Goal: Navigation & Orientation: Find specific page/section

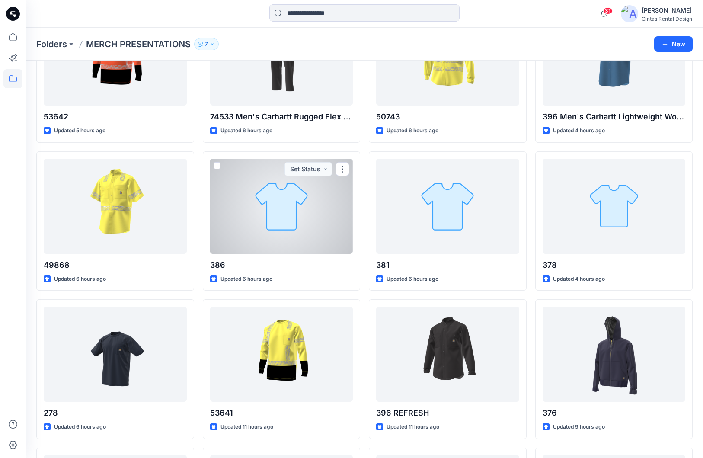
scroll to position [79, 0]
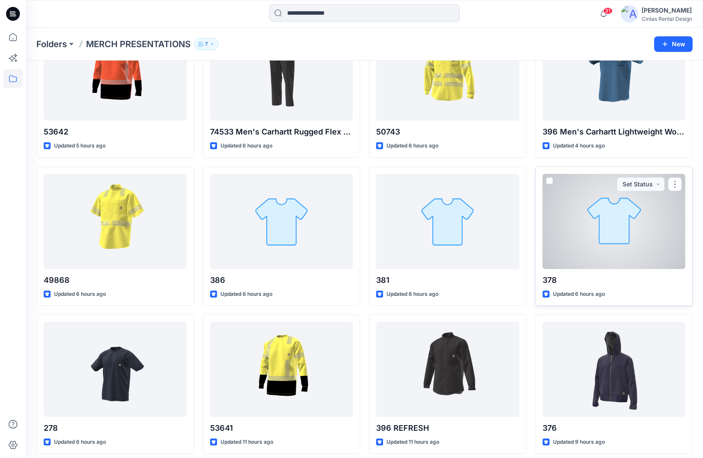
click at [621, 238] on div at bounding box center [614, 221] width 143 height 95
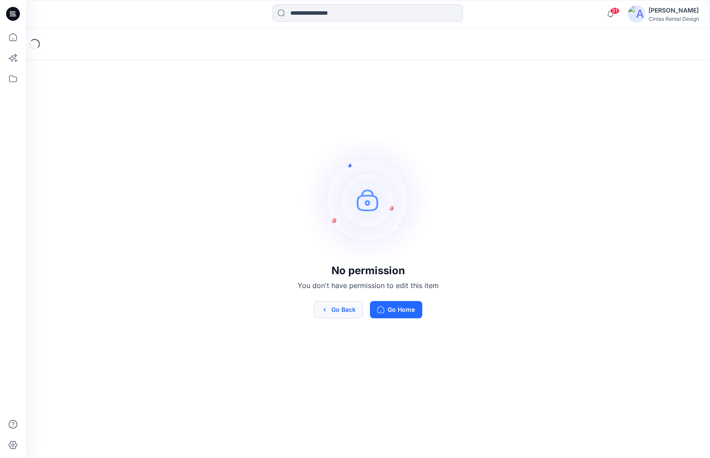
click at [325, 304] on button "Go Back" at bounding box center [337, 309] width 49 height 17
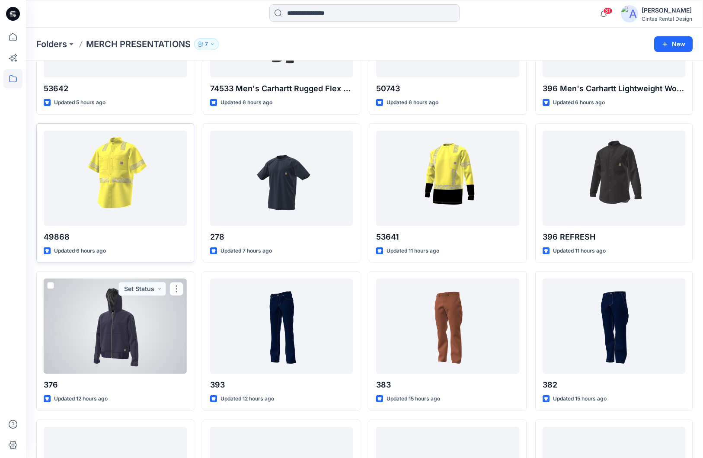
scroll to position [165, 0]
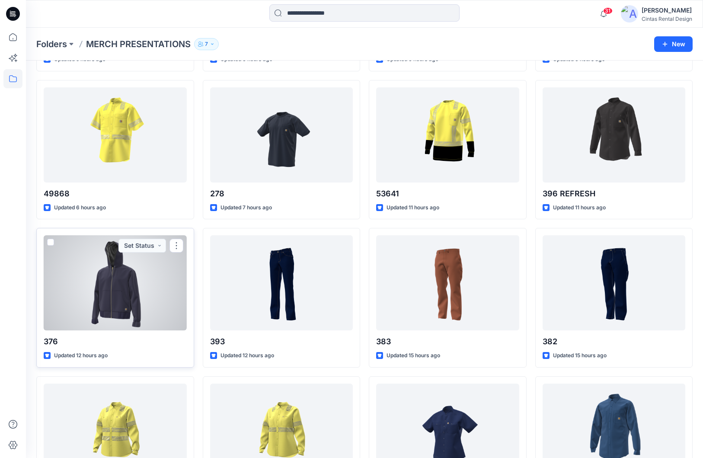
click at [129, 288] on div at bounding box center [115, 282] width 143 height 95
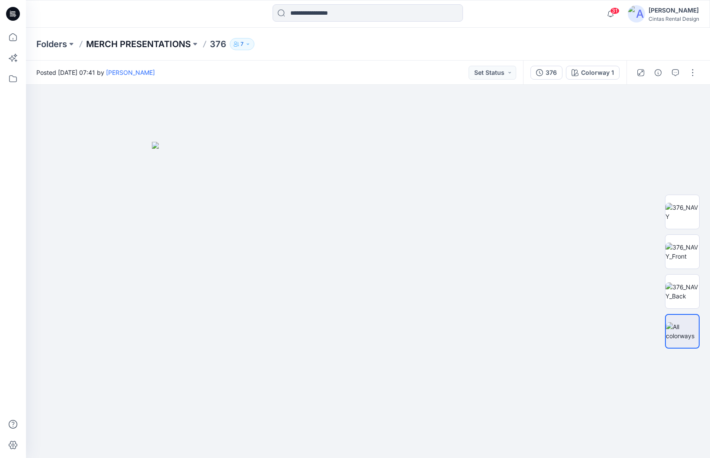
click at [160, 43] on p "MERCH PRESENTATIONS" at bounding box center [138, 44] width 105 height 12
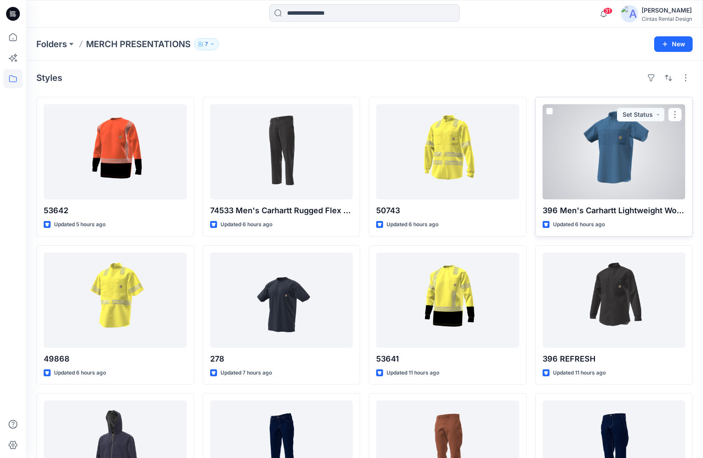
click at [660, 127] on div at bounding box center [614, 151] width 143 height 95
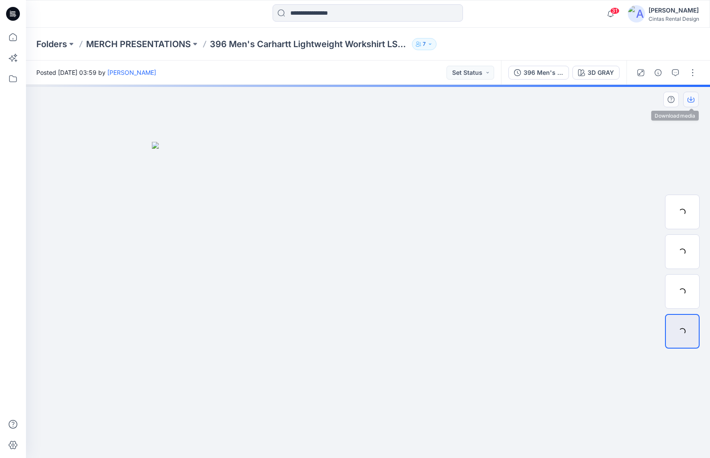
click at [690, 102] on icon "button" at bounding box center [690, 99] width 7 height 7
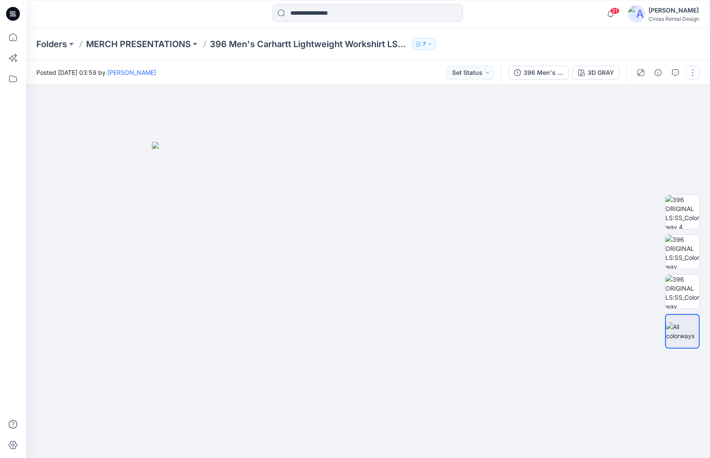
click at [693, 77] on button "button" at bounding box center [692, 73] width 14 height 14
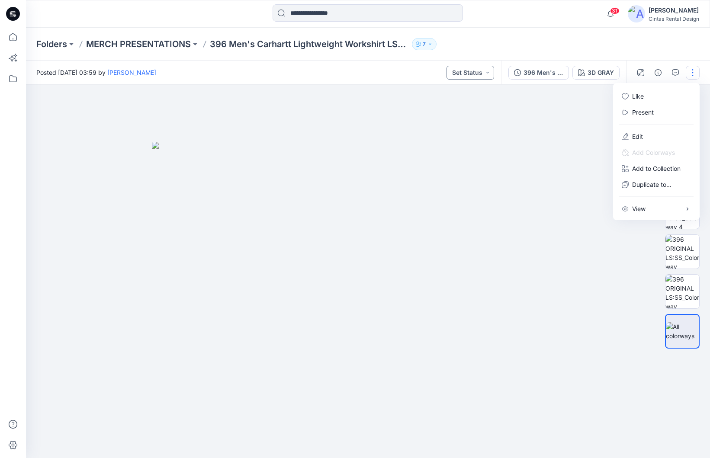
click at [481, 78] on button "Set Status" at bounding box center [470, 73] width 48 height 14
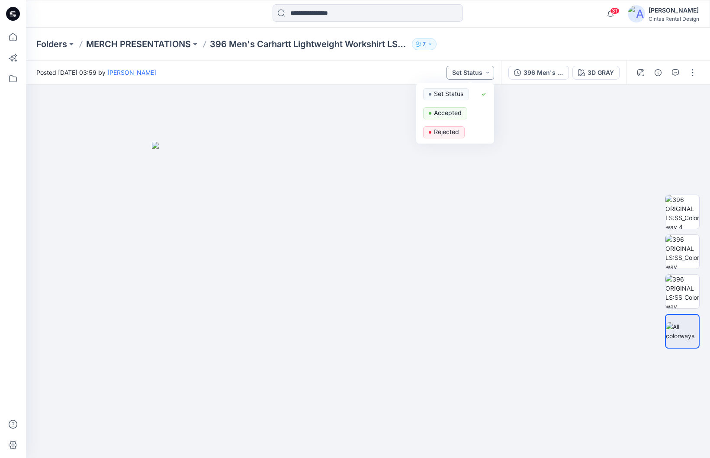
click at [481, 78] on button "Set Status" at bounding box center [470, 73] width 48 height 14
click at [697, 72] on button "button" at bounding box center [692, 73] width 14 height 14
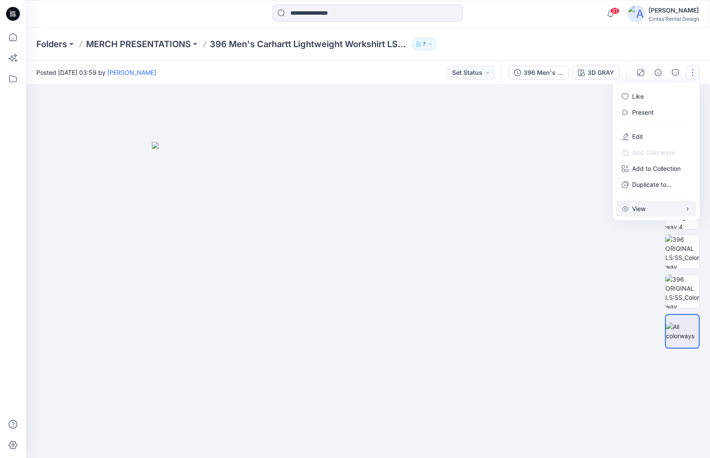
click at [650, 203] on button "View" at bounding box center [656, 209] width 80 height 16
click at [649, 203] on button "View" at bounding box center [656, 209] width 80 height 16
click at [675, 250] on img at bounding box center [682, 252] width 34 height 34
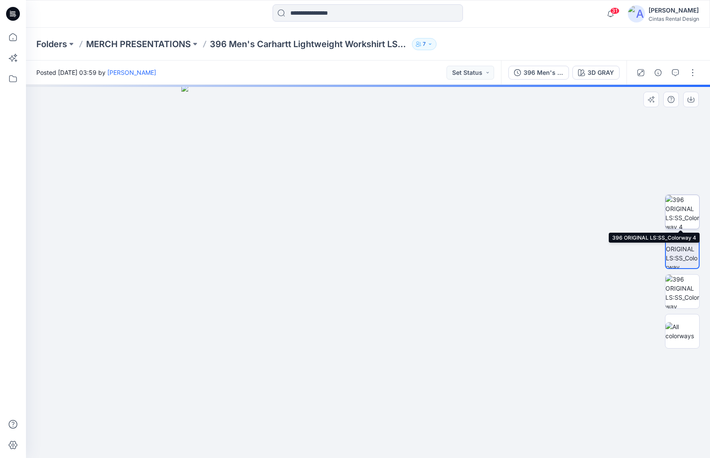
click at [683, 217] on img at bounding box center [682, 212] width 34 height 34
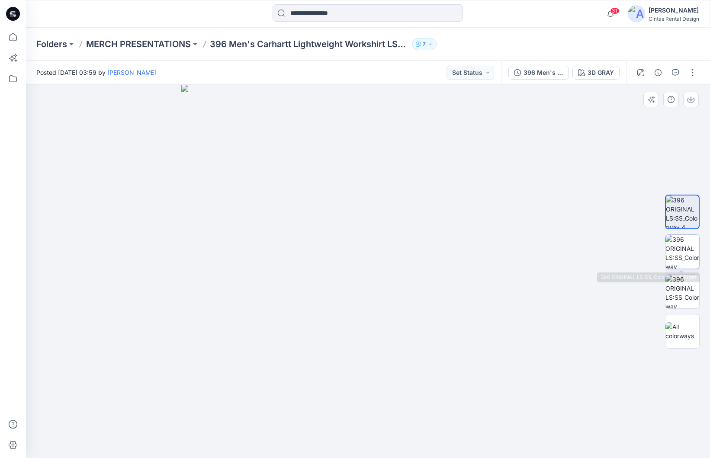
click at [687, 253] on img at bounding box center [682, 252] width 34 height 34
drag, startPoint x: 349, startPoint y: 190, endPoint x: 336, endPoint y: 445, distance: 255.0
click at [336, 445] on img at bounding box center [354, 177] width 1259 height 561
drag, startPoint x: 408, startPoint y: 237, endPoint x: 508, endPoint y: 344, distance: 147.1
click at [518, 355] on img at bounding box center [463, 235] width 1259 height 444
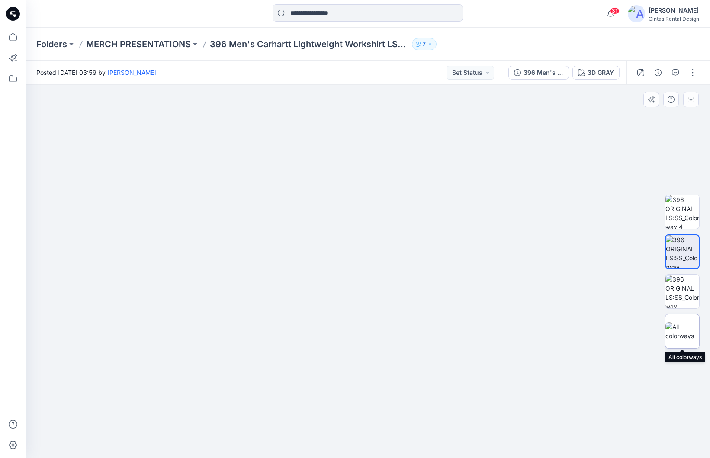
click at [694, 332] on img at bounding box center [682, 331] width 34 height 18
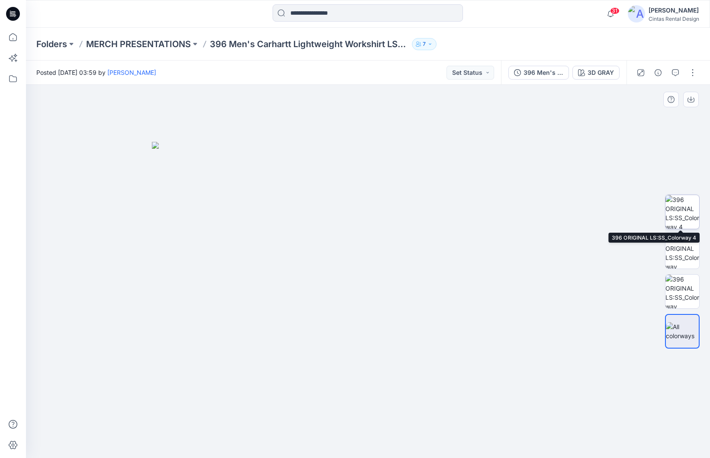
click at [697, 215] on img at bounding box center [682, 212] width 34 height 34
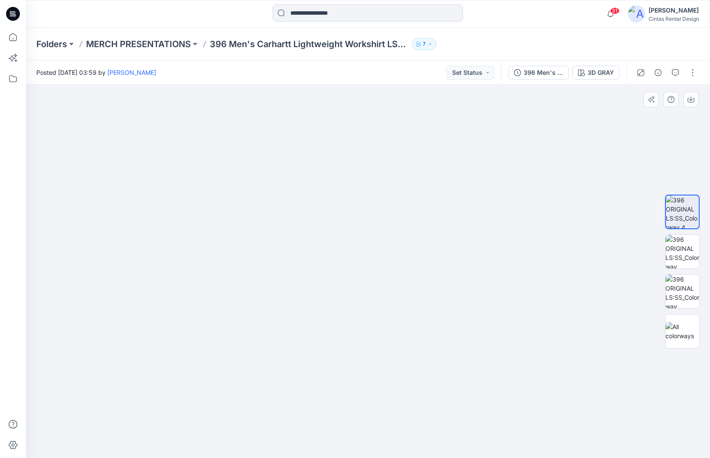
drag, startPoint x: 538, startPoint y: 187, endPoint x: 619, endPoint y: 348, distance: 180.0
click at [619, 348] on img at bounding box center [449, 102] width 1370 height 710
drag, startPoint x: 277, startPoint y: 299, endPoint x: 234, endPoint y: 345, distance: 63.0
click at [130, 340] on img at bounding box center [359, 127] width 1370 height 661
drag, startPoint x: 562, startPoint y: 327, endPoint x: 696, endPoint y: 392, distance: 148.3
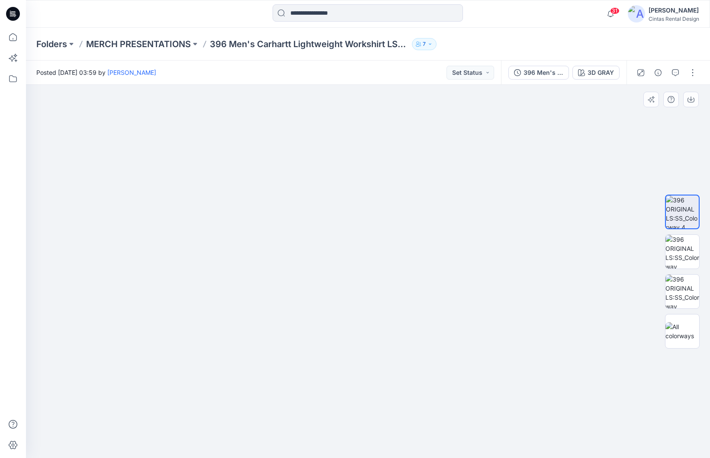
click at [696, 392] on img at bounding box center [567, 155] width 1370 height 605
click at [569, 373] on img at bounding box center [558, 155] width 1370 height 606
click at [172, 46] on p "MERCH PRESENTATIONS" at bounding box center [138, 44] width 105 height 12
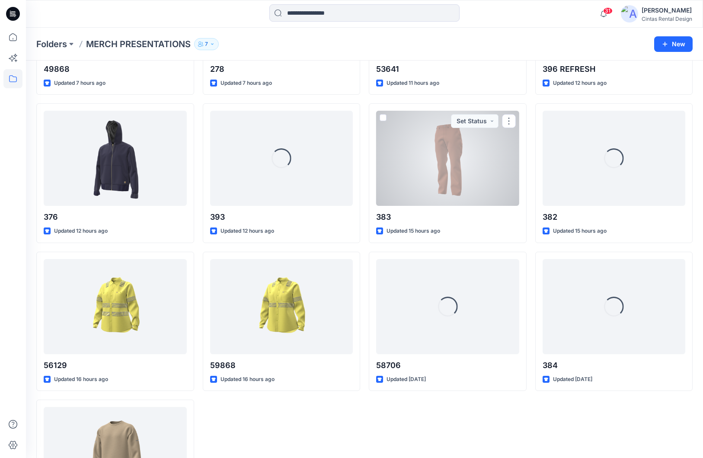
scroll to position [303, 0]
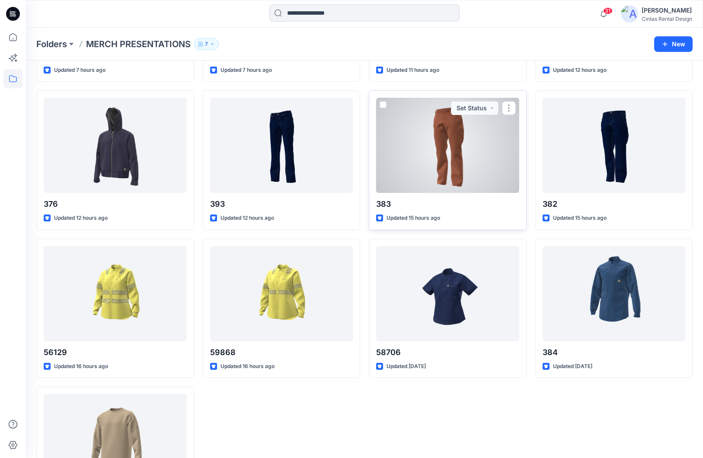
click at [454, 171] on div at bounding box center [447, 145] width 143 height 95
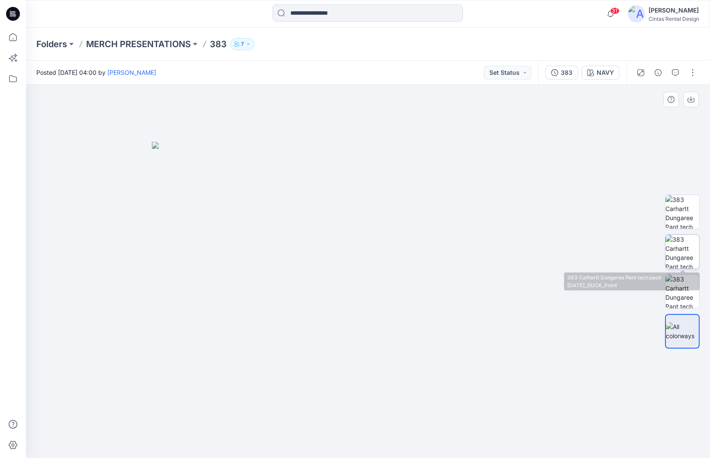
click at [674, 247] on img at bounding box center [682, 252] width 34 height 34
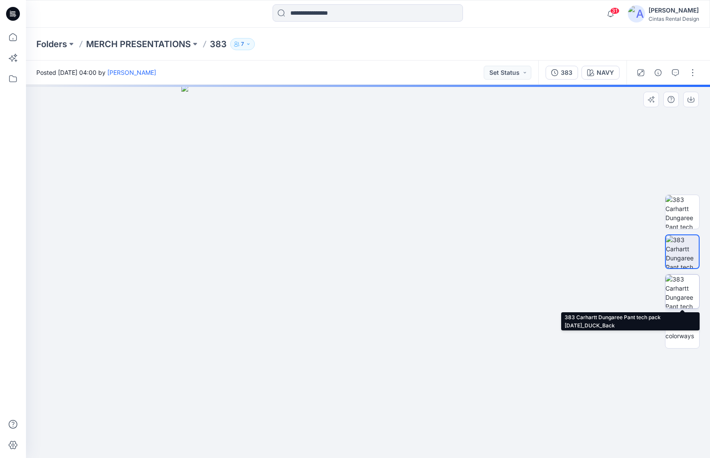
click at [678, 289] on img at bounding box center [682, 292] width 34 height 34
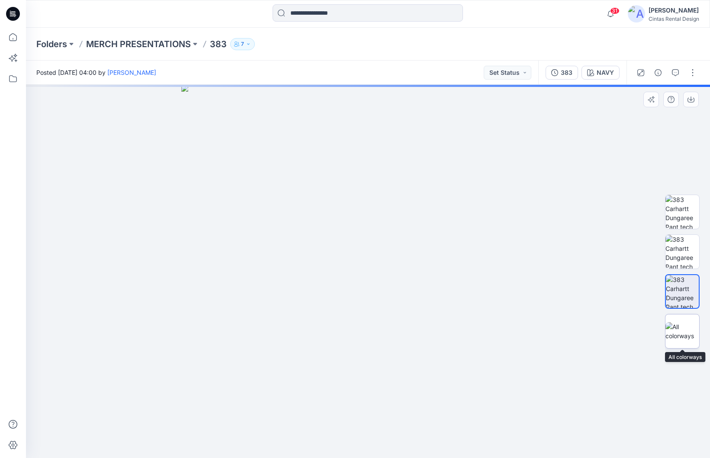
click at [682, 324] on img at bounding box center [682, 331] width 34 height 18
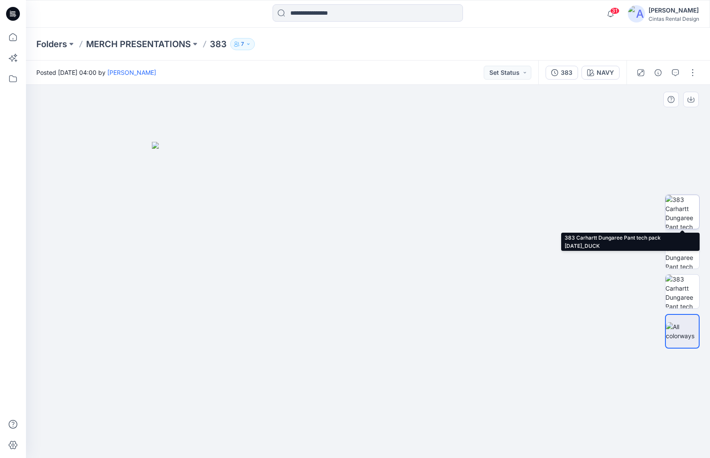
click at [678, 215] on img at bounding box center [682, 212] width 34 height 34
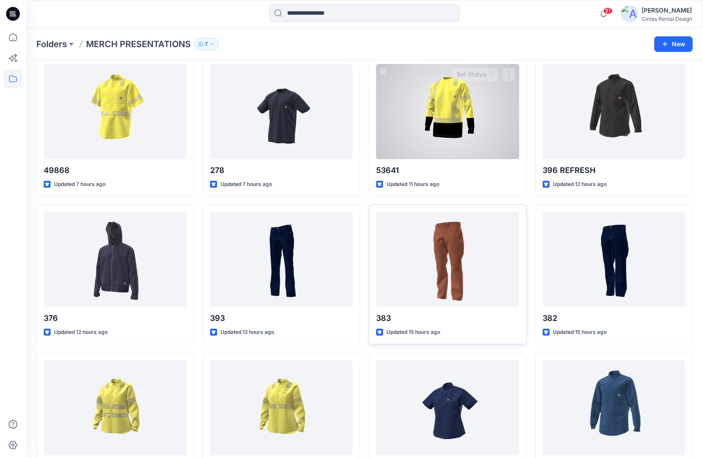
scroll to position [173, 0]
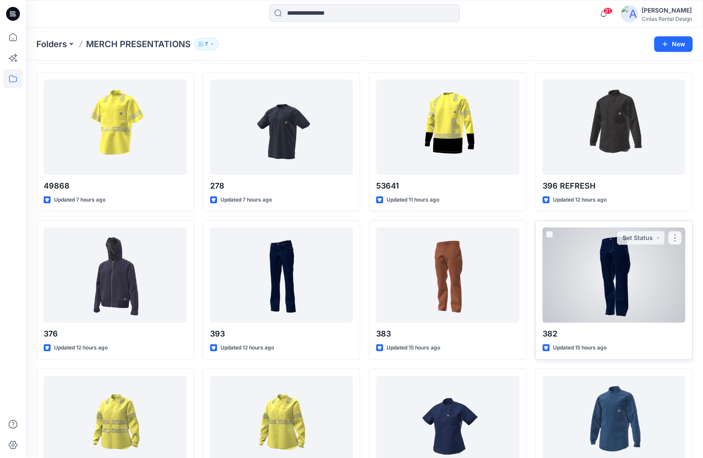
click at [559, 281] on div at bounding box center [614, 274] width 143 height 95
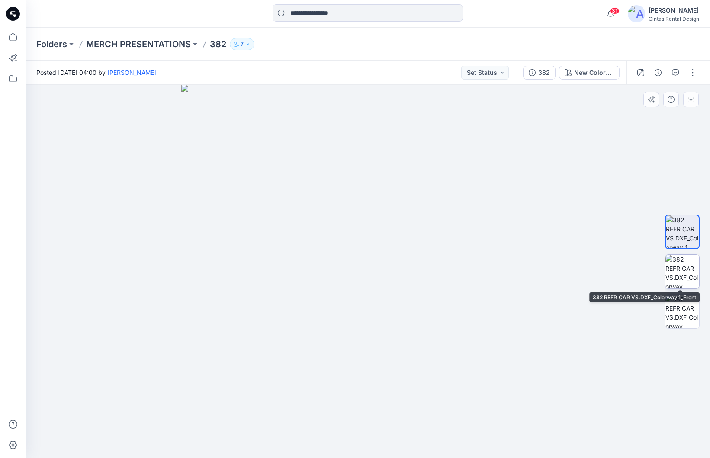
click at [676, 284] on img at bounding box center [682, 272] width 34 height 34
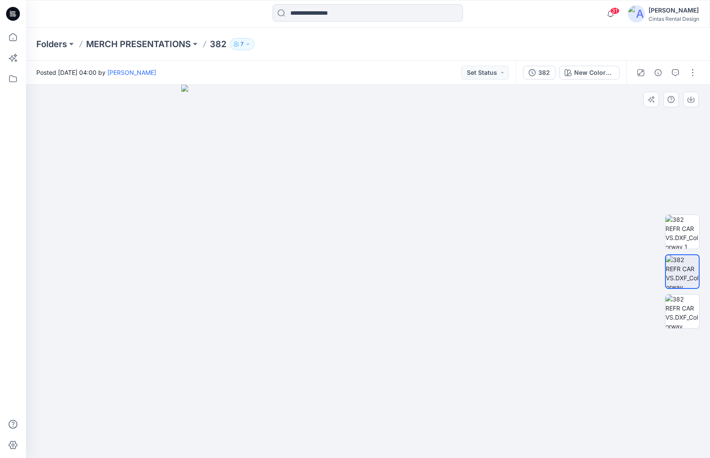
click at [664, 301] on div at bounding box center [681, 271] width 55 height 216
click at [671, 312] on img at bounding box center [682, 311] width 34 height 34
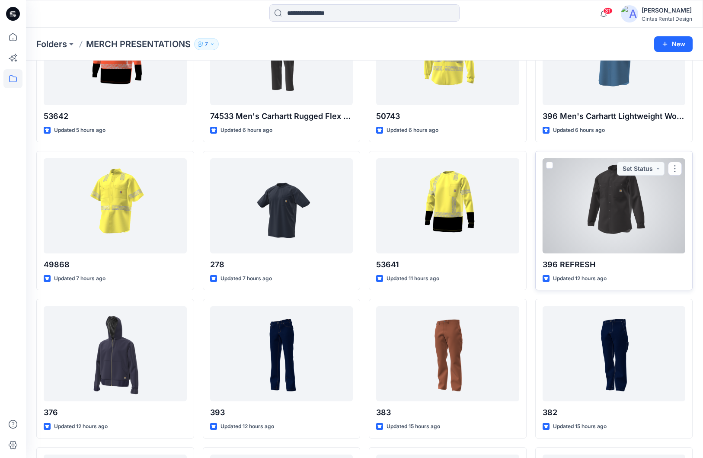
scroll to position [79, 0]
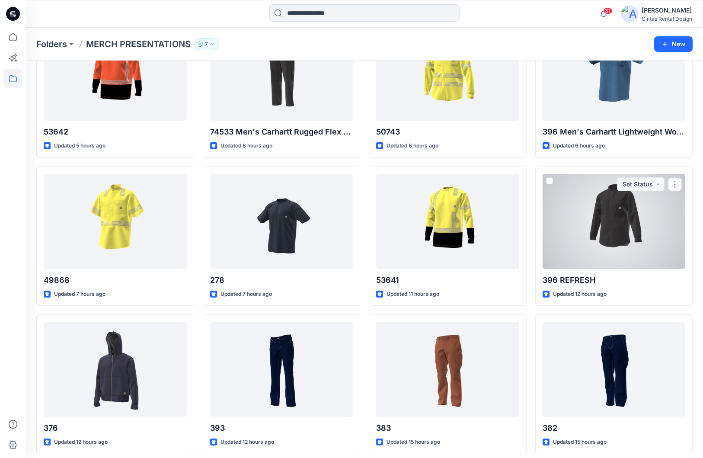
drag, startPoint x: 616, startPoint y: 229, endPoint x: 617, endPoint y: 233, distance: 4.4
click at [616, 229] on div at bounding box center [614, 221] width 143 height 95
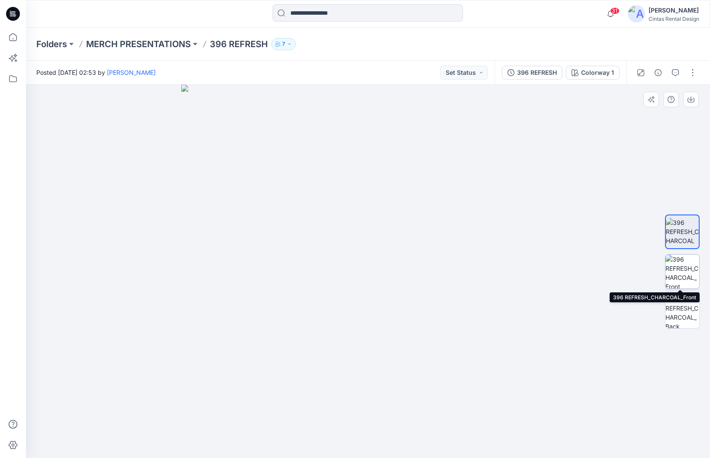
click at [692, 269] on img at bounding box center [682, 272] width 34 height 34
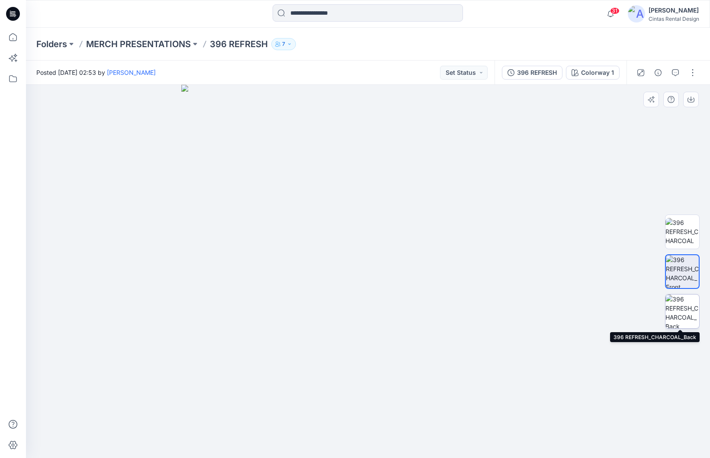
click at [687, 307] on img at bounding box center [682, 311] width 34 height 34
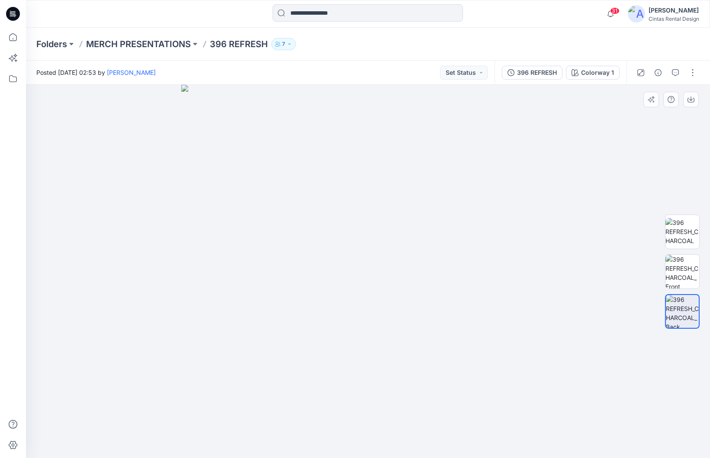
drag, startPoint x: 416, startPoint y: 265, endPoint x: 258, endPoint y: 248, distance: 158.3
click at [258, 248] on img at bounding box center [367, 271] width 373 height 373
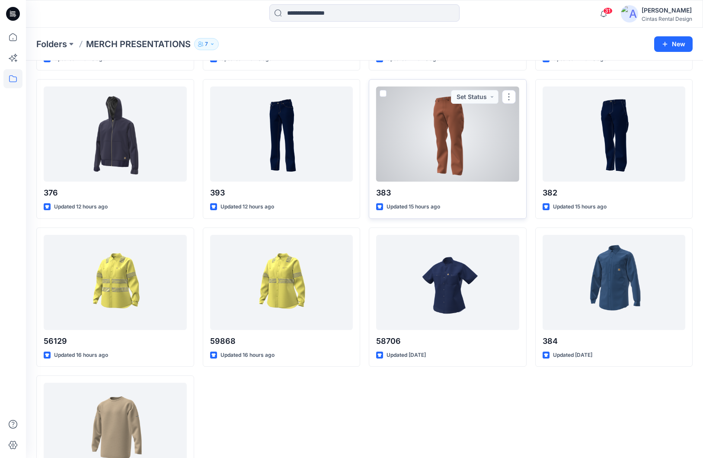
scroll to position [381, 0]
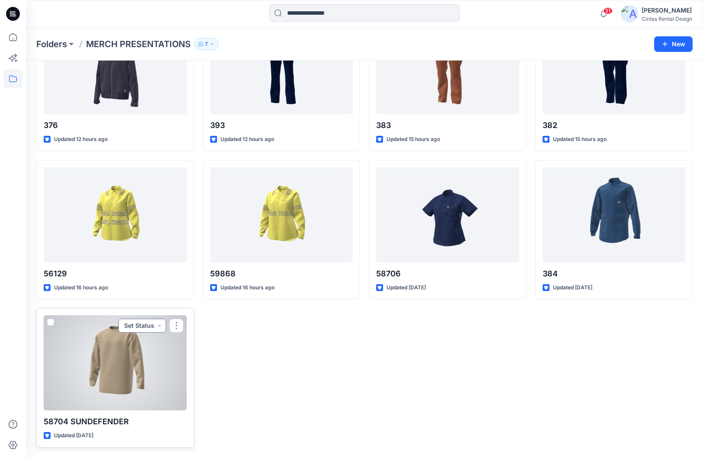
click at [148, 330] on button "Set Status" at bounding box center [142, 326] width 48 height 14
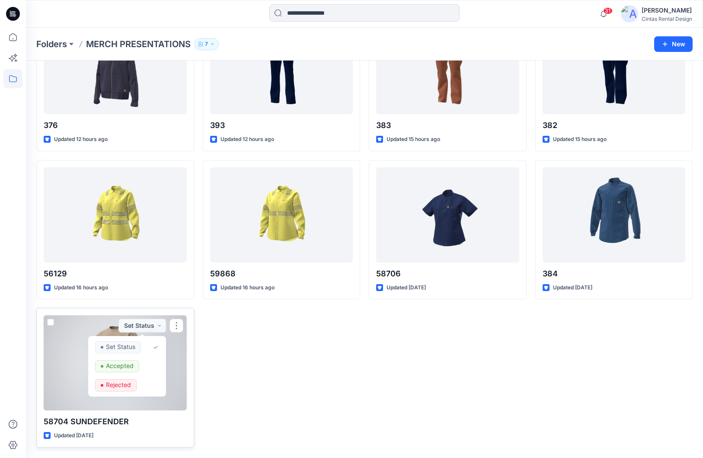
click at [80, 340] on div at bounding box center [115, 362] width 143 height 95
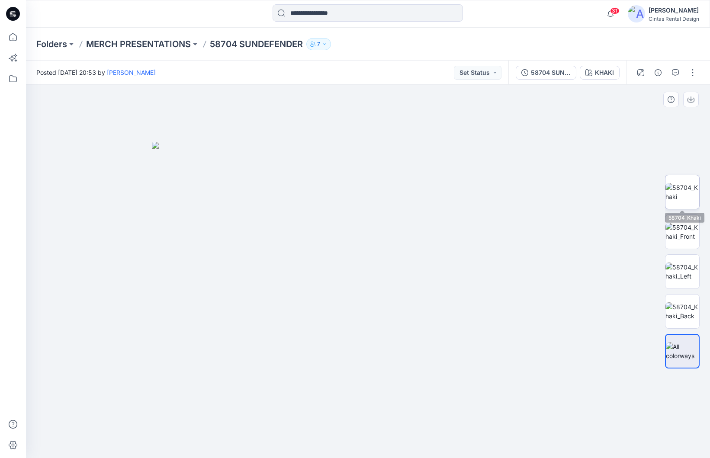
click at [688, 200] on img at bounding box center [682, 192] width 34 height 18
click at [672, 239] on img at bounding box center [682, 232] width 34 height 18
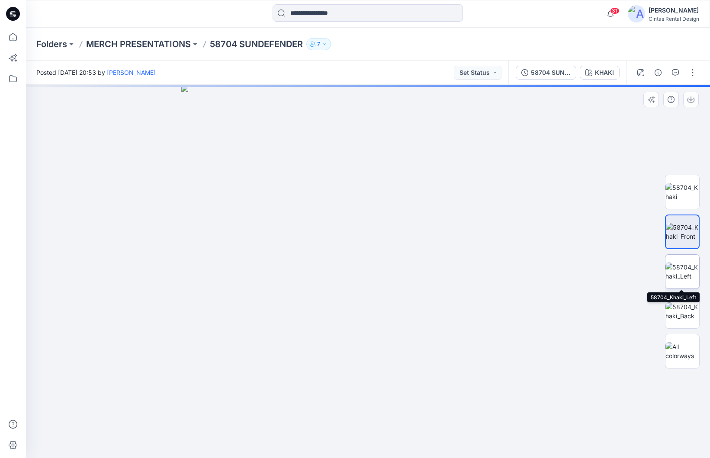
click at [672, 266] on img at bounding box center [682, 271] width 34 height 18
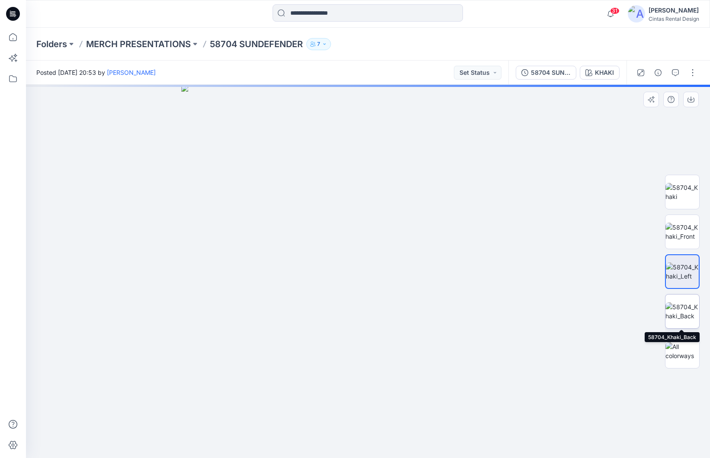
click at [676, 320] on img at bounding box center [682, 311] width 34 height 18
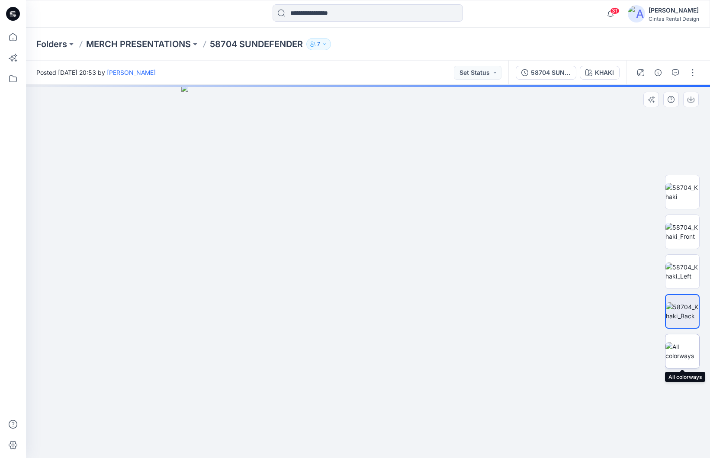
click at [675, 352] on img at bounding box center [682, 351] width 34 height 18
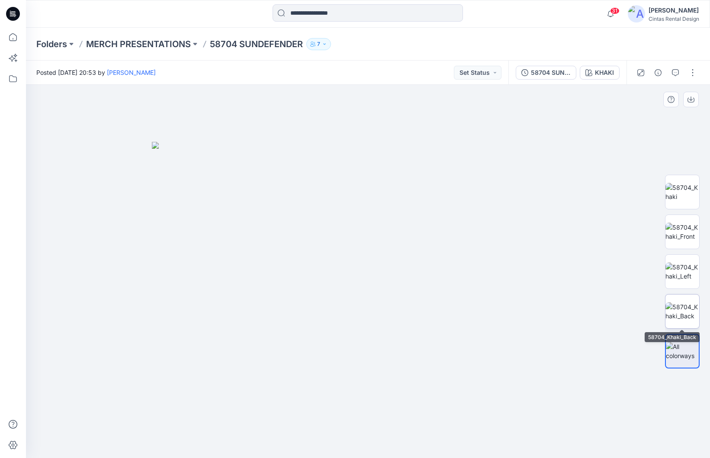
click at [683, 311] on img at bounding box center [682, 311] width 34 height 18
click at [675, 200] on img at bounding box center [682, 192] width 34 height 18
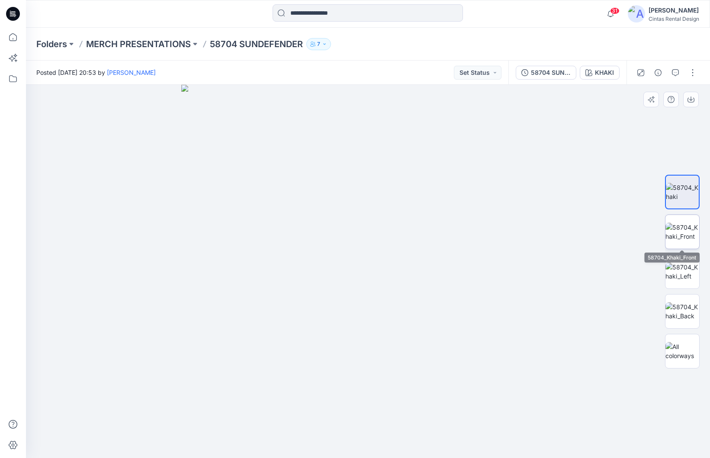
click at [677, 237] on img at bounding box center [682, 232] width 34 height 18
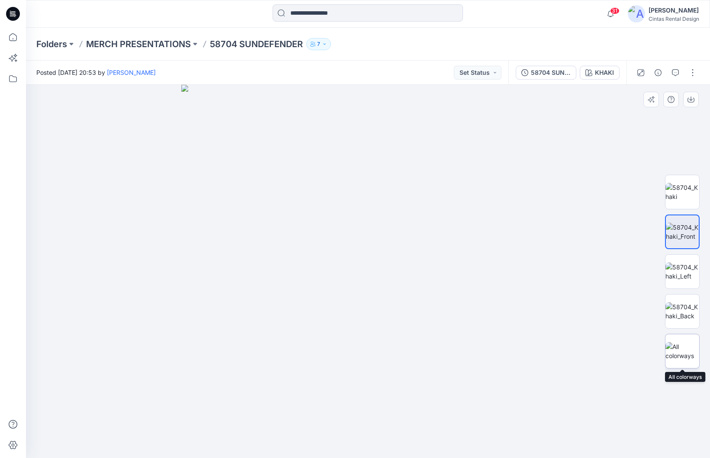
click at [687, 358] on img at bounding box center [682, 351] width 34 height 18
drag, startPoint x: 380, startPoint y: 295, endPoint x: 291, endPoint y: 273, distance: 91.8
click at [291, 273] on img at bounding box center [368, 300] width 432 height 317
drag, startPoint x: 393, startPoint y: 265, endPoint x: 343, endPoint y: 247, distance: 52.6
click at [343, 247] on img at bounding box center [368, 300] width 432 height 317
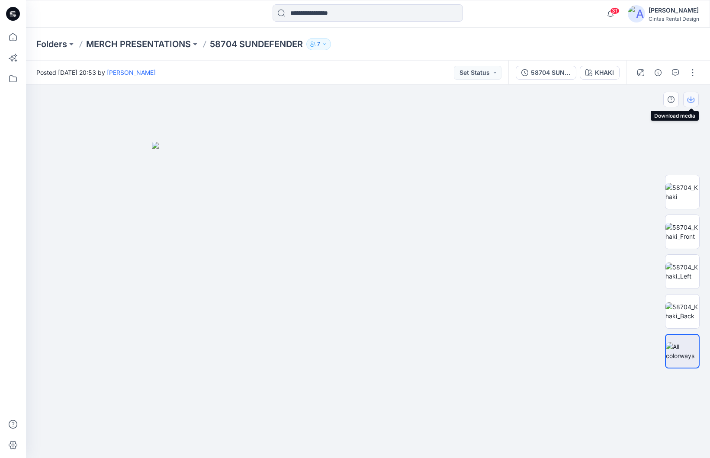
click at [687, 102] on icon "button" at bounding box center [690, 99] width 7 height 7
click at [688, 102] on icon "button" at bounding box center [690, 99] width 7 height 7
click at [121, 47] on p "MERCH PRESENTATIONS" at bounding box center [138, 44] width 105 height 12
